Goal: Task Accomplishment & Management: Manage account settings

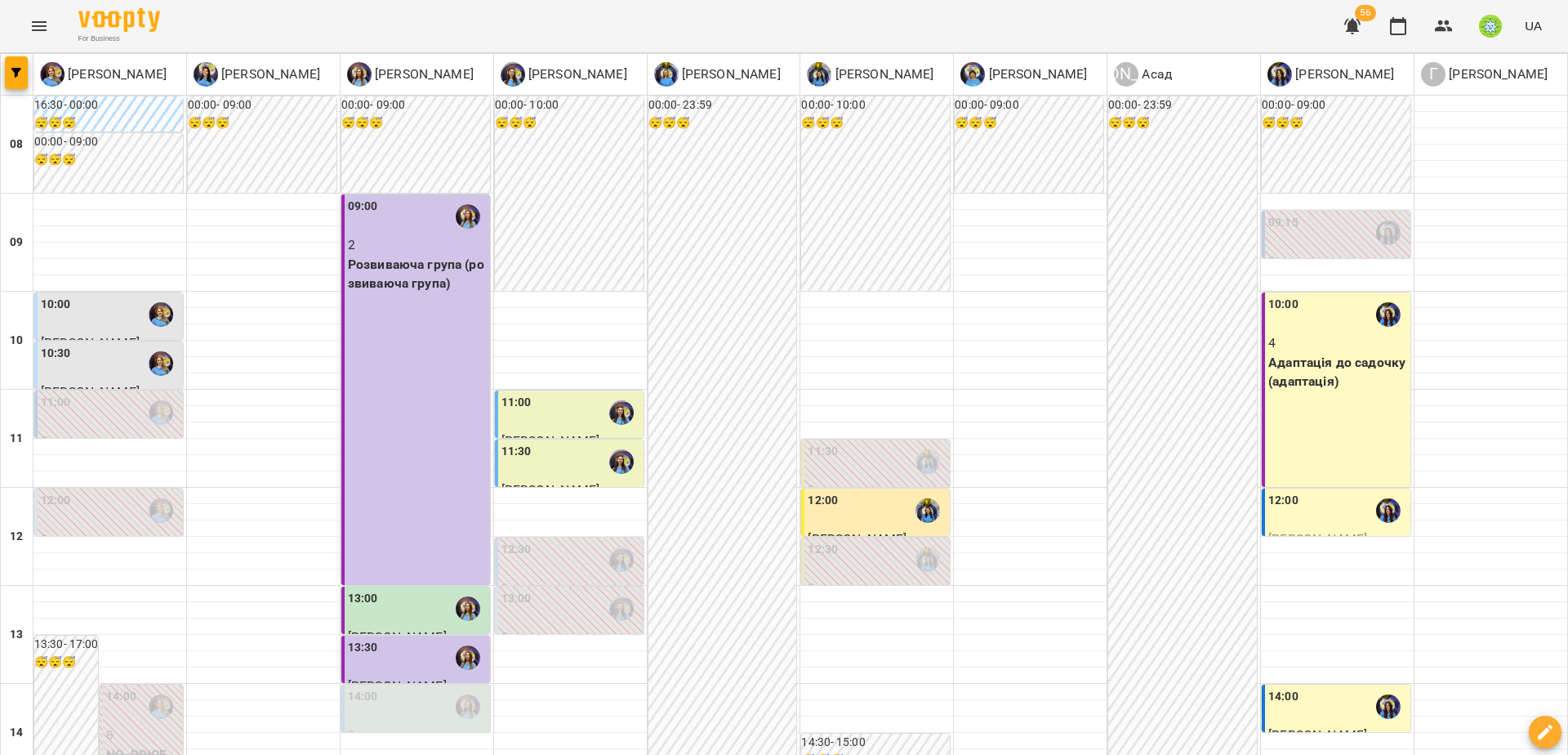
scroll to position [279, 0]
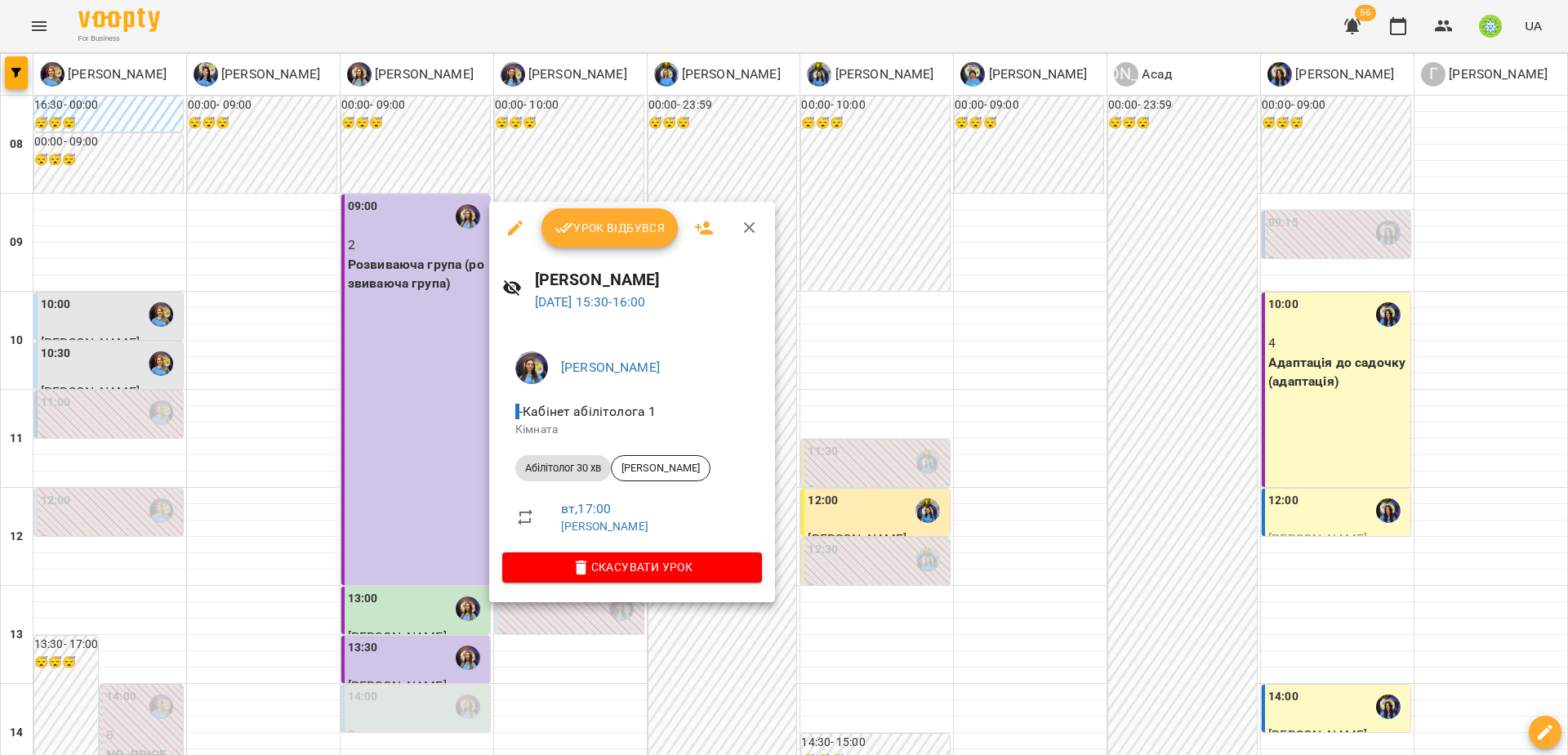
click at [612, 235] on span "Урок відбувся" at bounding box center [610, 228] width 111 height 20
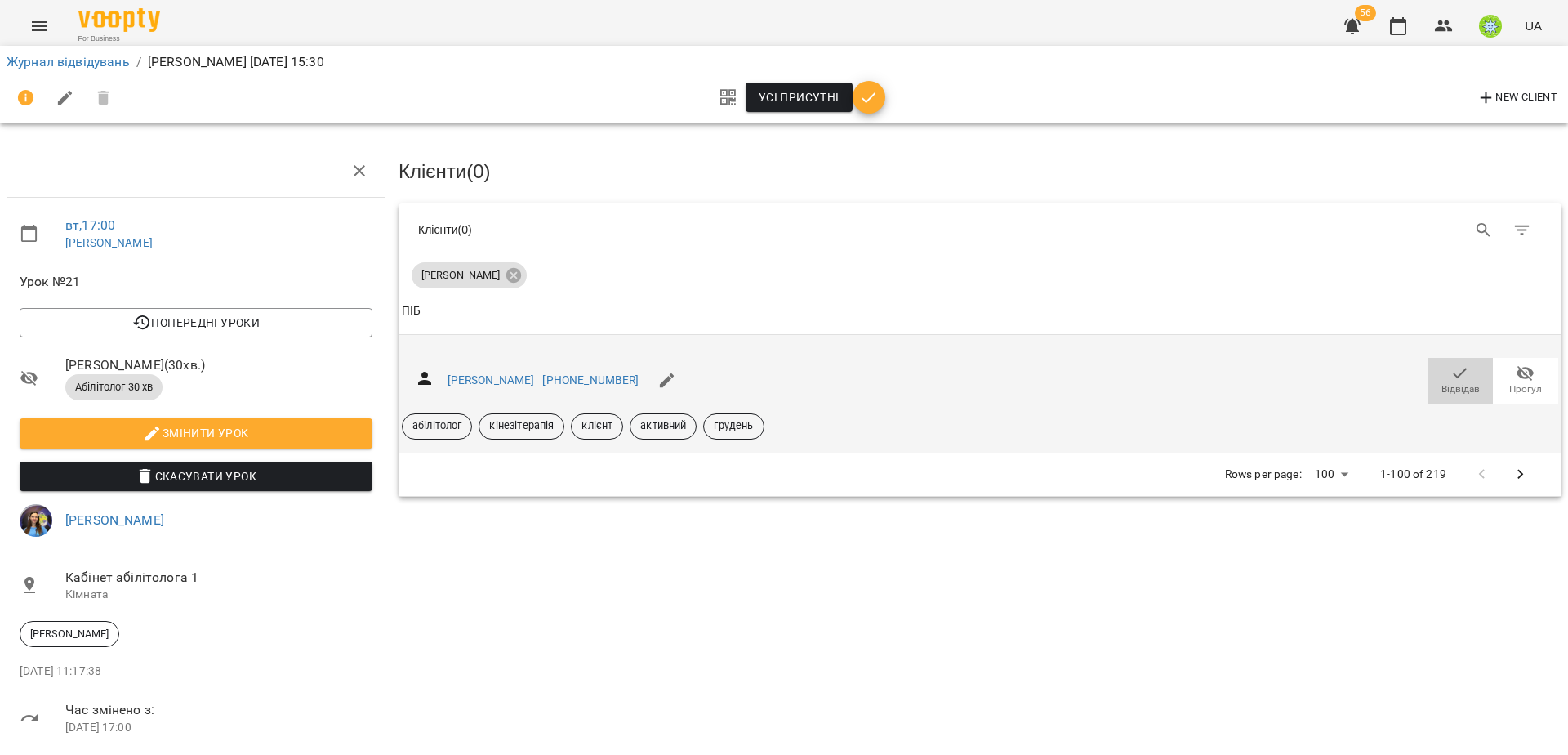
click at [1458, 378] on span "Відвідав" at bounding box center [1460, 380] width 46 height 32
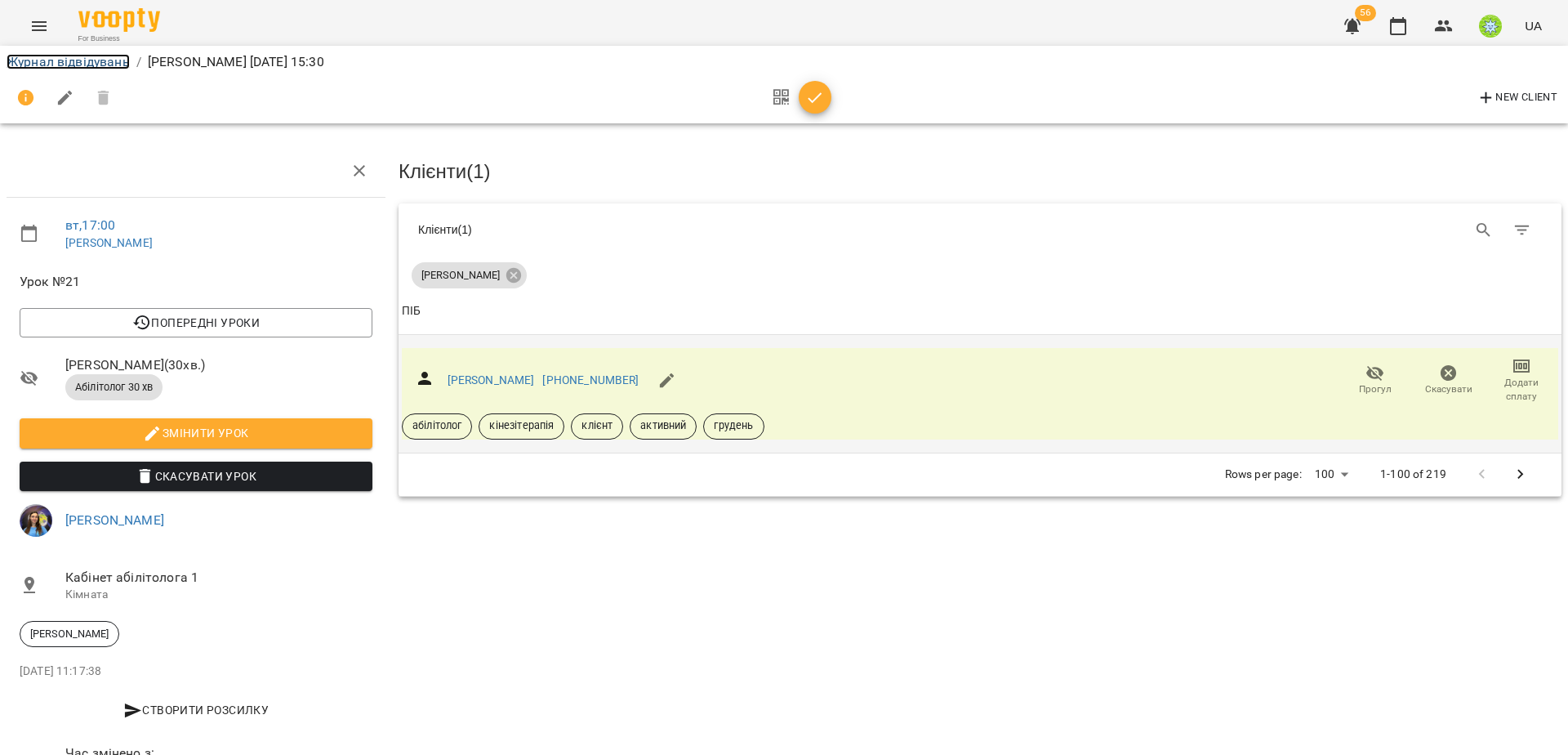
click at [36, 63] on link "Журнал відвідувань" at bounding box center [68, 61] width 123 height 16
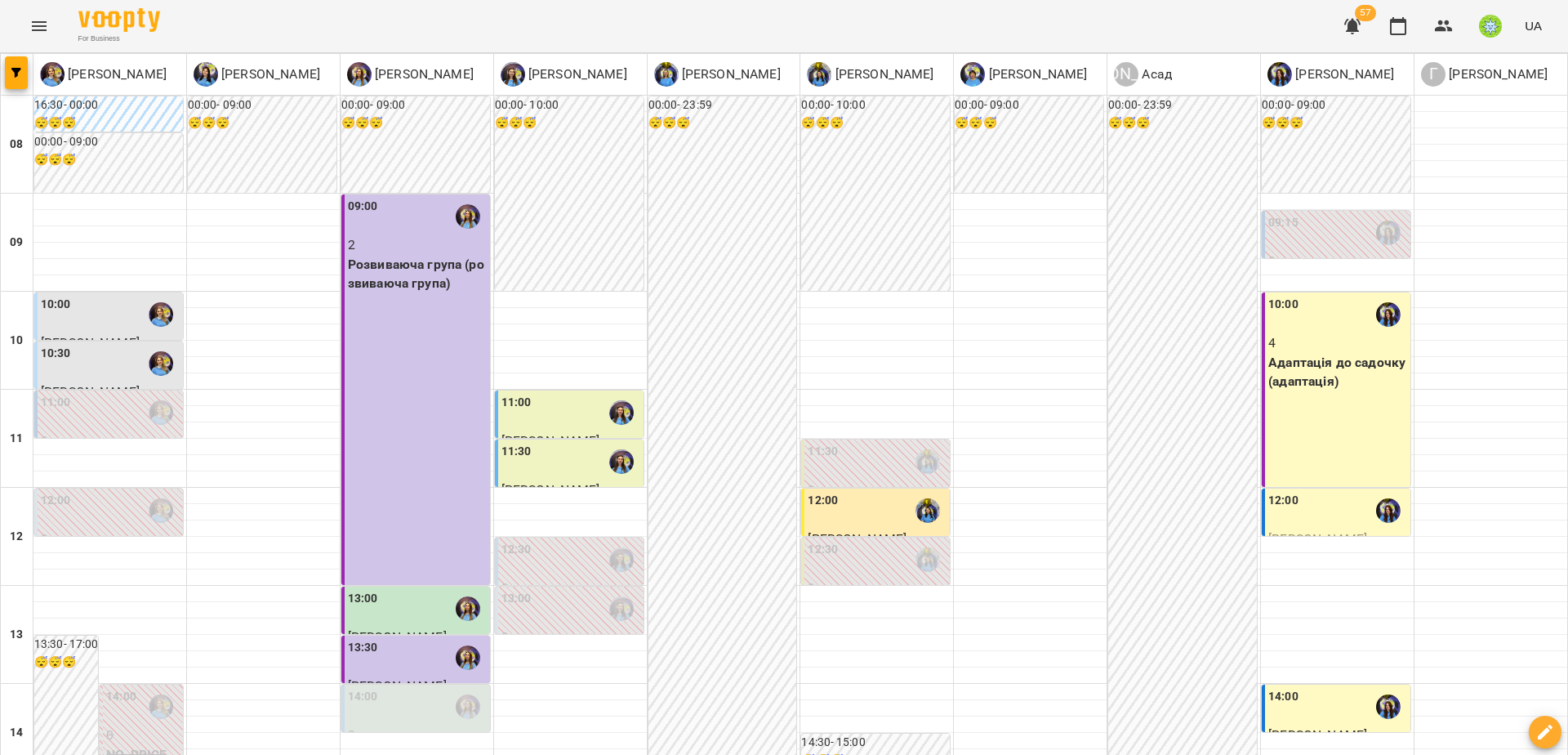
scroll to position [713, 0]
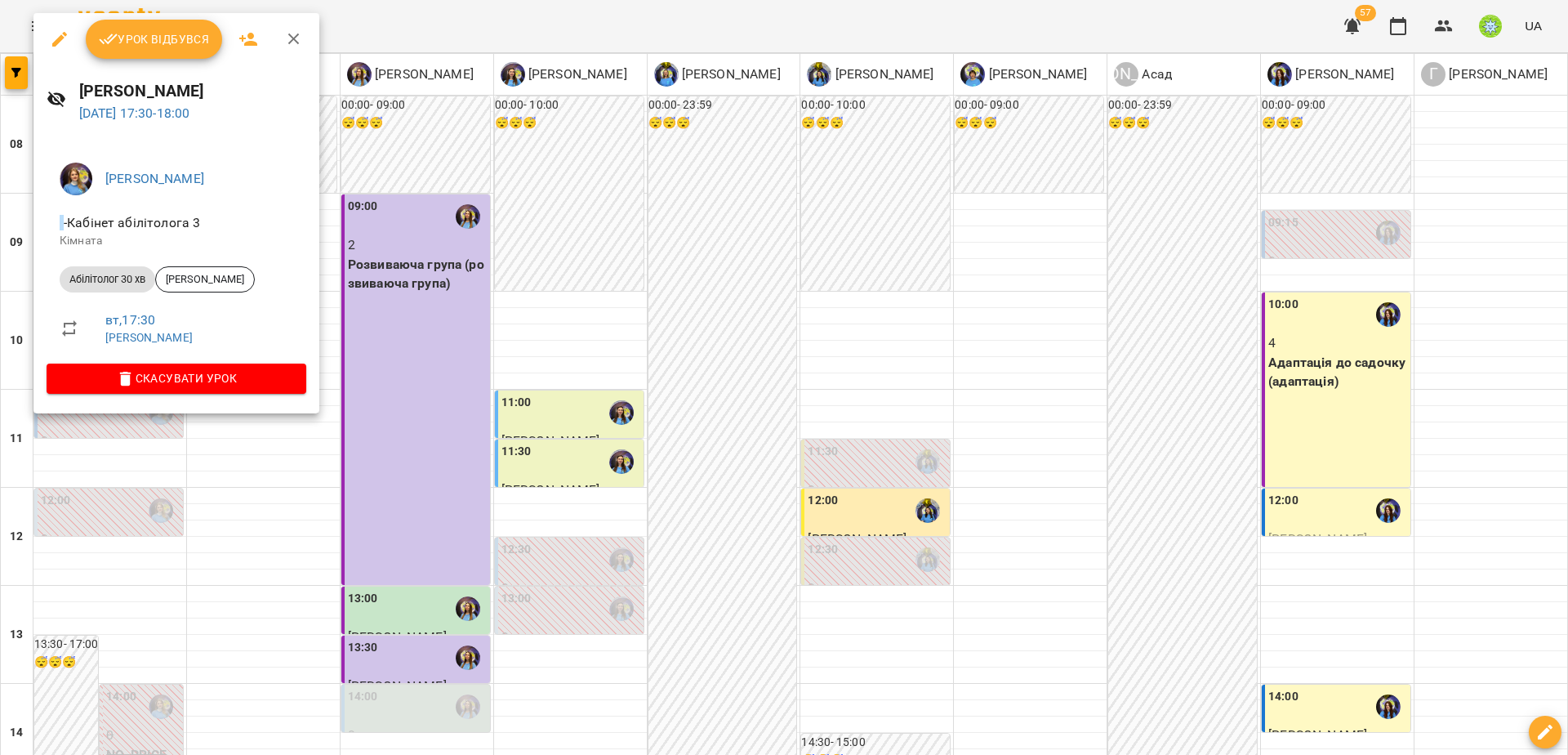
click at [351, 418] on div at bounding box center [784, 377] width 1568 height 755
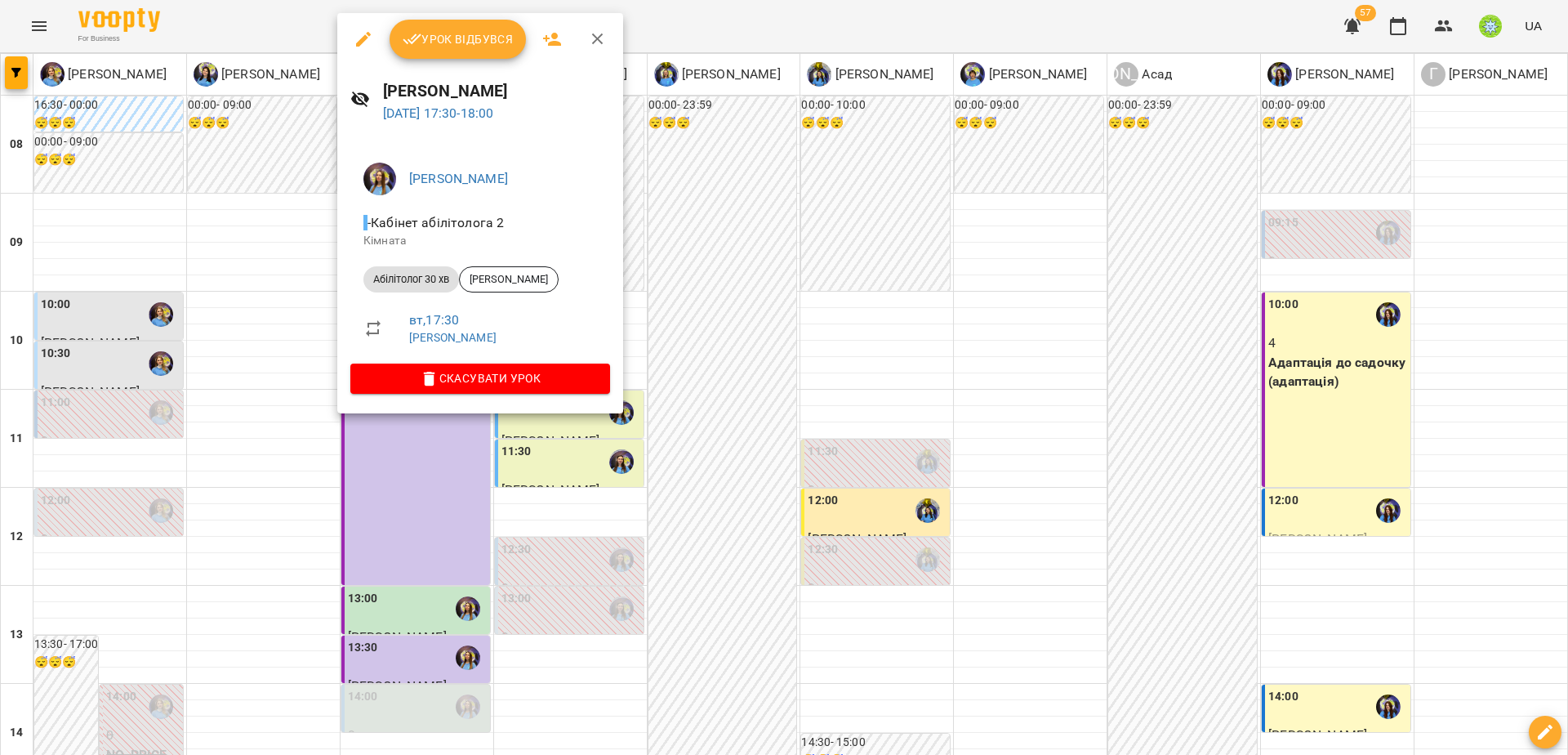
click at [444, 473] on div at bounding box center [784, 377] width 1568 height 755
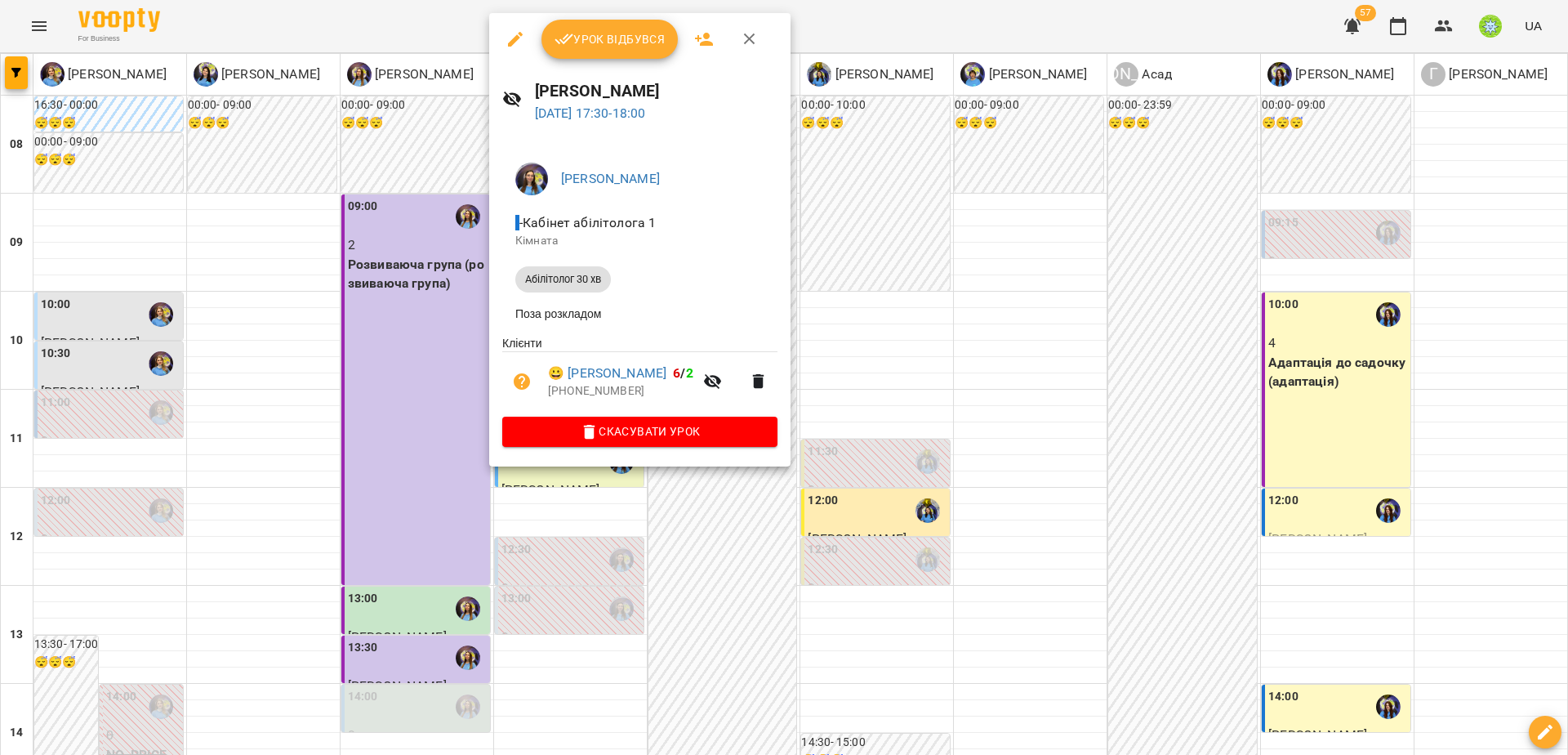
click at [956, 509] on div at bounding box center [784, 377] width 1568 height 755
